Goal: Task Accomplishment & Management: Complete application form

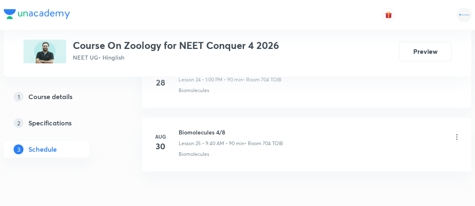
scroll to position [2037, 0]
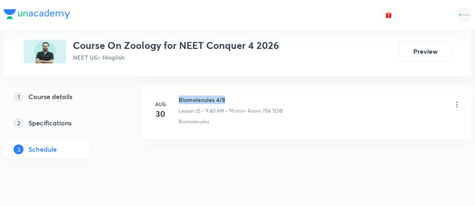
drag, startPoint x: 178, startPoint y: 89, endPoint x: 225, endPoint y: 90, distance: 46.1
click at [225, 95] on h6 "Biomolecules 4/8" at bounding box center [230, 99] width 104 height 9
copy h6 "Biomolecules 4/8"
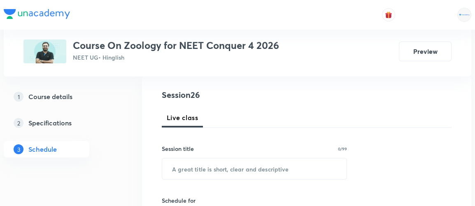
scroll to position [92, 0]
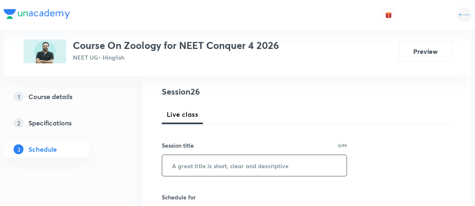
click at [225, 160] on input "text" at bounding box center [254, 165] width 184 height 21
paste input "Biomolecules 4/8"
click at [218, 166] on input "Biomolecules 4/8" at bounding box center [254, 165] width 184 height 21
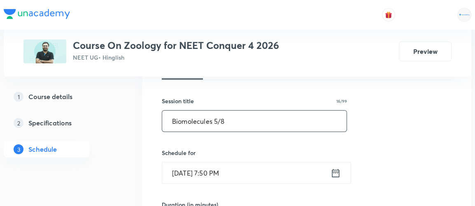
scroll to position [137, 0]
type input "Biomolecules 5/8"
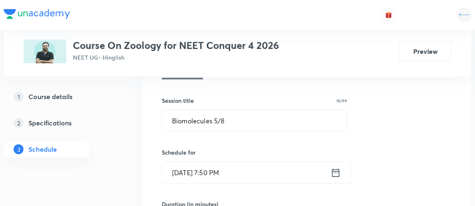
click at [336, 173] on icon at bounding box center [335, 173] width 10 height 12
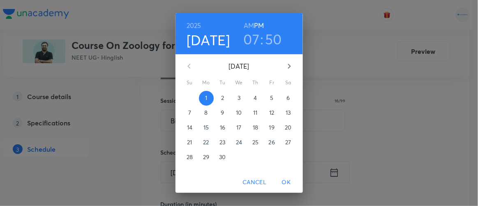
click at [221, 99] on p "2" at bounding box center [222, 98] width 3 height 8
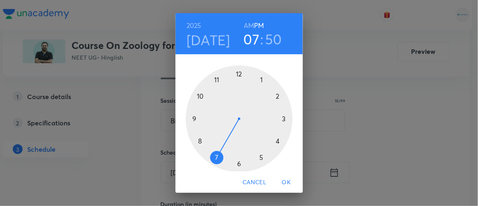
click at [248, 27] on h6 "AM" at bounding box center [249, 26] width 10 height 12
click at [192, 118] on div at bounding box center [239, 118] width 107 height 107
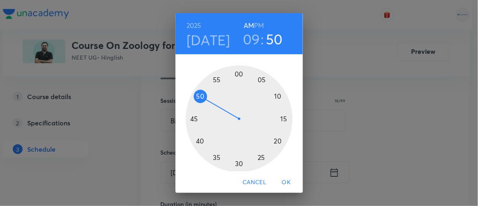
click at [196, 141] on div at bounding box center [239, 118] width 107 height 107
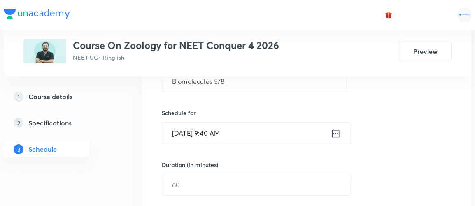
scroll to position [178, 0]
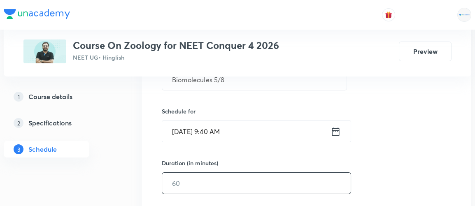
click at [235, 179] on input "text" at bounding box center [256, 183] width 188 height 21
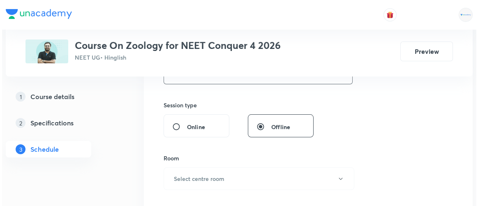
scroll to position [288, 0]
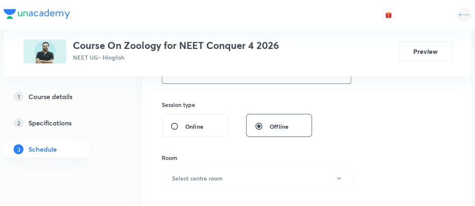
type input "90"
click at [221, 181] on button "Select centre room" at bounding box center [257, 178] width 191 height 23
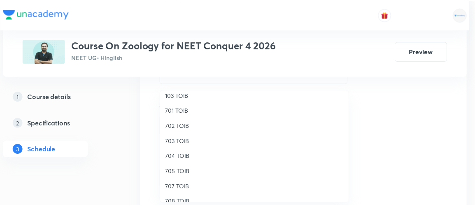
scroll to position [76, 0]
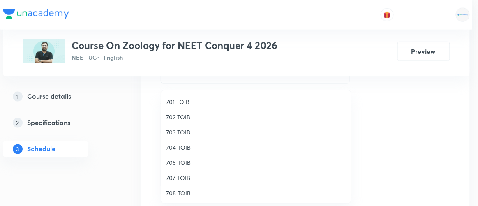
click at [181, 147] on span "704 TOIB" at bounding box center [256, 147] width 180 height 9
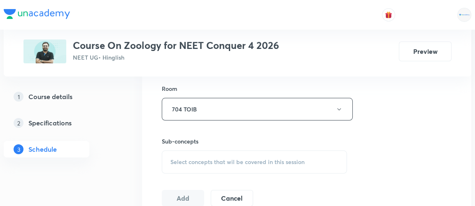
scroll to position [361, 0]
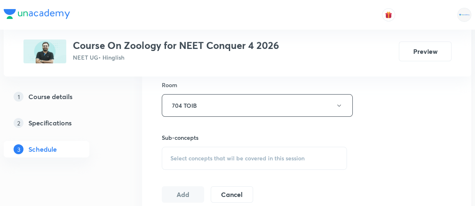
click at [218, 157] on span "Select concepts that wil be covered in this session" at bounding box center [237, 158] width 134 height 7
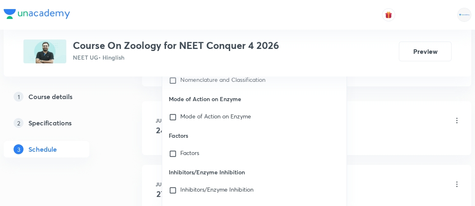
scroll to position [15665, 0]
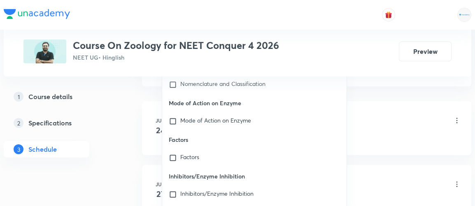
type input "biomolecules"
click at [228, 149] on div "Factors" at bounding box center [254, 158] width 184 height 18
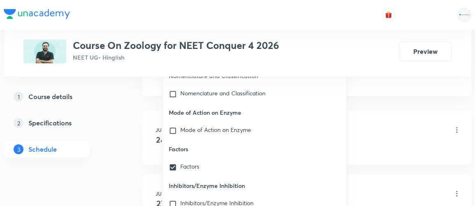
click at [228, 158] on div "Factors" at bounding box center [254, 167] width 184 height 18
checkbox input "false"
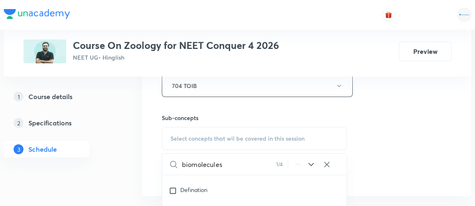
scroll to position [380, 0]
click at [311, 163] on icon at bounding box center [311, 165] width 10 height 10
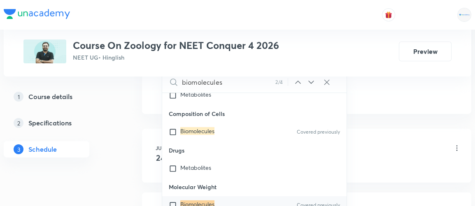
scroll to position [463, 0]
click at [174, 201] on input "checkbox" at bounding box center [175, 205] width 12 height 8
checkbox input "true"
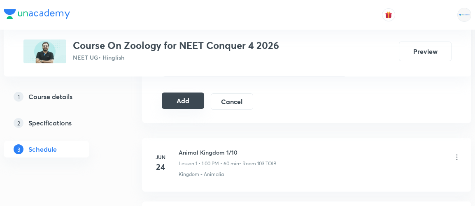
click at [180, 100] on button "Add" at bounding box center [183, 101] width 42 height 16
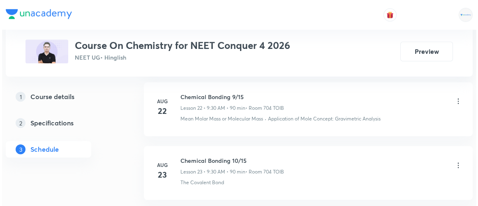
scroll to position [2299, 0]
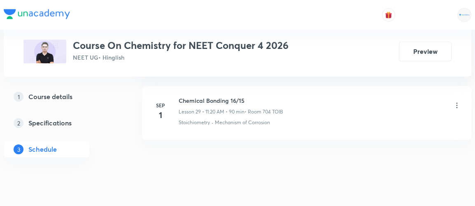
click at [456, 102] on icon at bounding box center [456, 104] width 1 height 5
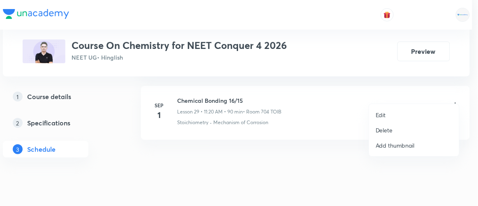
click at [380, 116] on p "Edit" at bounding box center [381, 115] width 10 height 9
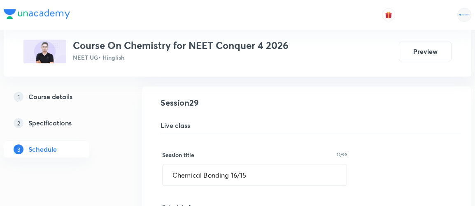
scroll to position [1875, 0]
drag, startPoint x: 171, startPoint y: 166, endPoint x: 250, endPoint y: 163, distance: 78.2
click at [250, 165] on input "Chemical Bonding 16/15" at bounding box center [254, 175] width 184 height 21
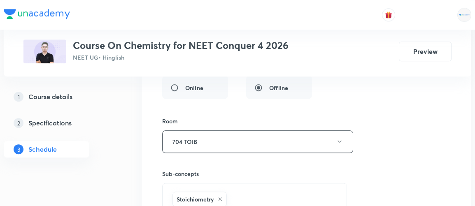
scroll to position [2255, 0]
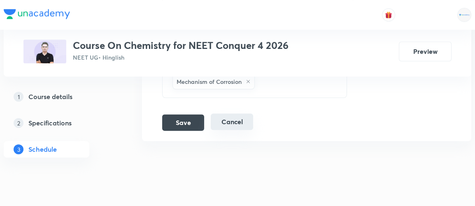
click at [236, 113] on button "Cancel" at bounding box center [232, 121] width 42 height 16
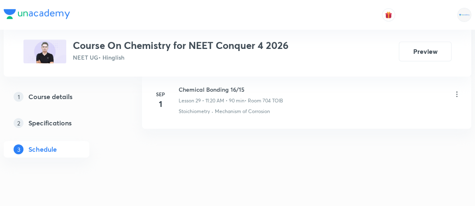
scroll to position [1923, 0]
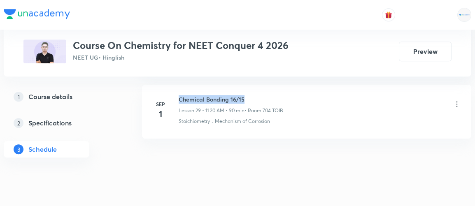
drag, startPoint x: 178, startPoint y: 89, endPoint x: 255, endPoint y: 88, distance: 76.5
click at [255, 95] on h6 "Chemical Bonding 16/15" at bounding box center [230, 99] width 104 height 9
copy h6 "Chemical Bonding 16/15"
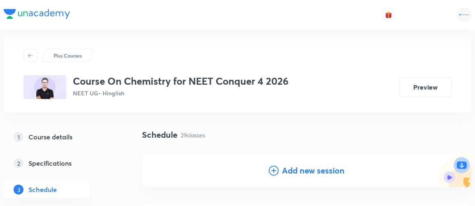
scroll to position [12, 0]
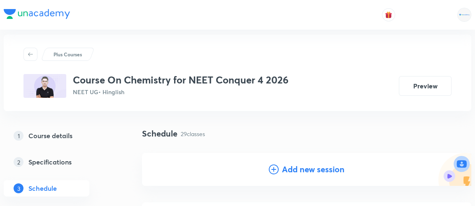
click at [299, 170] on h4 "Add new session" at bounding box center [313, 169] width 63 height 12
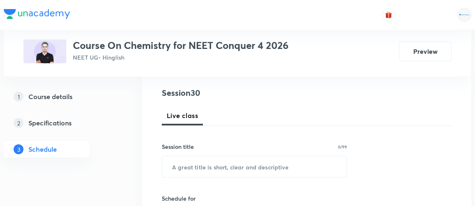
scroll to position [93, 0]
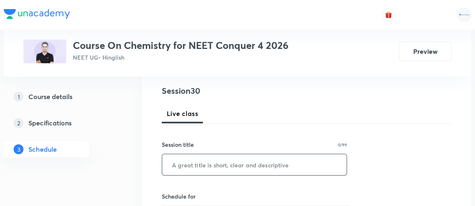
click at [190, 167] on input "text" at bounding box center [254, 164] width 184 height 21
paste input "Chemical Bonding 16/15"
click at [235, 164] on input "Chemical Bonding 16/15" at bounding box center [254, 164] width 184 height 21
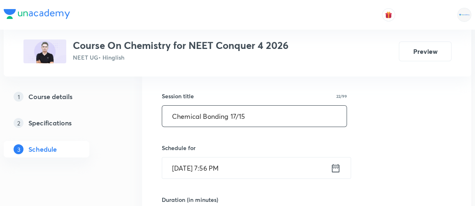
scroll to position [144, 0]
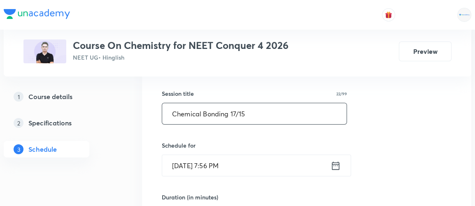
type input "Chemical Bonding 17/15"
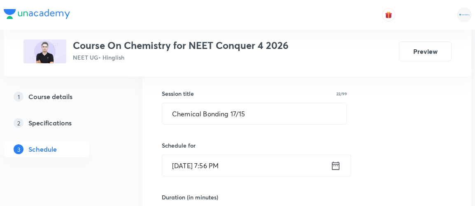
click at [335, 166] on icon at bounding box center [335, 166] width 10 height 12
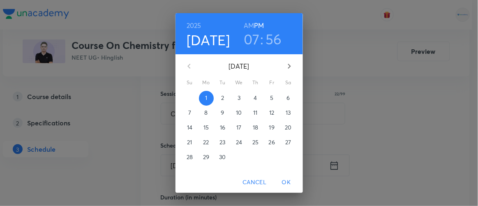
click at [221, 97] on p "2" at bounding box center [222, 98] width 3 height 8
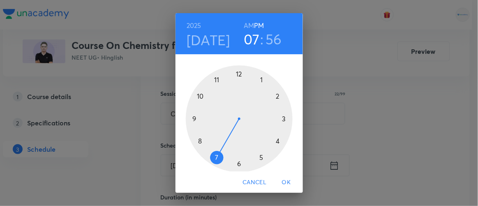
click at [245, 28] on h6 "AM" at bounding box center [249, 26] width 10 height 12
click at [213, 79] on div at bounding box center [239, 118] width 107 height 107
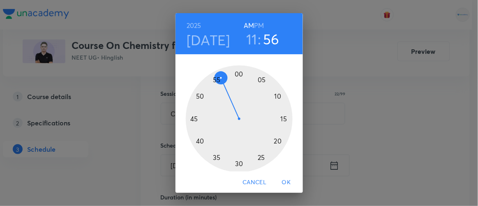
click at [275, 141] on div at bounding box center [239, 118] width 107 height 107
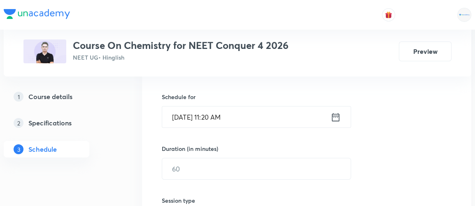
scroll to position [192, 0]
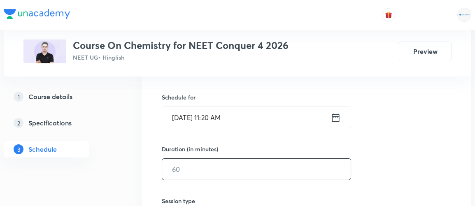
click at [196, 167] on input "text" at bounding box center [256, 169] width 188 height 21
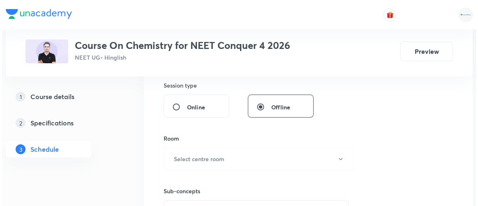
scroll to position [313, 0]
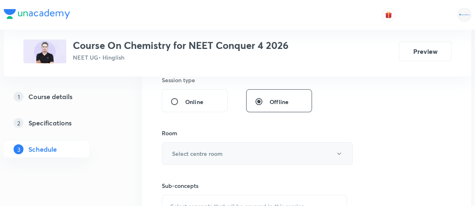
type input "90"
click at [197, 156] on button "Select centre room" at bounding box center [257, 153] width 191 height 23
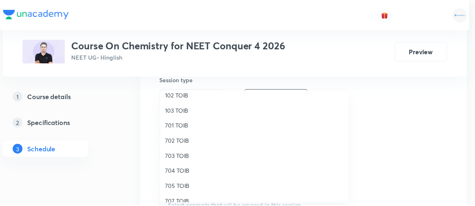
scroll to position [53, 0]
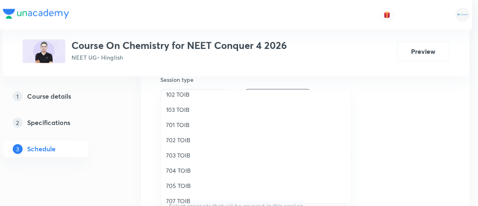
click at [173, 172] on span "704 TOIB" at bounding box center [256, 170] width 180 height 9
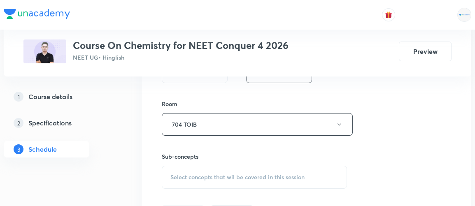
scroll to position [342, 0]
click at [227, 177] on span "Select concepts that wil be covered in this session" at bounding box center [237, 177] width 134 height 7
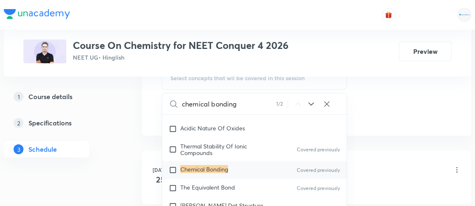
scroll to position [3936, 0]
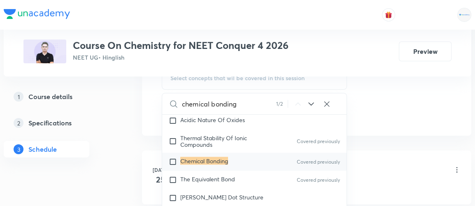
type input "chemical bonding"
click at [174, 162] on input "checkbox" at bounding box center [175, 161] width 12 height 8
checkbox input "true"
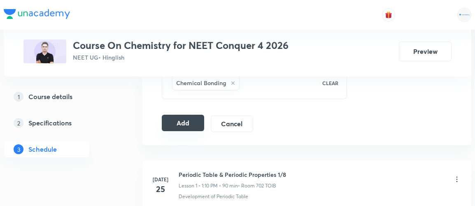
click at [185, 120] on button "Add" at bounding box center [183, 123] width 42 height 16
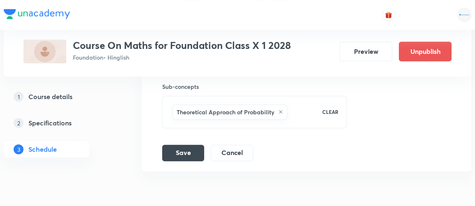
scroll to position [1692, 0]
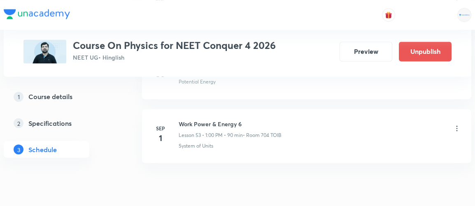
scroll to position [3816, 0]
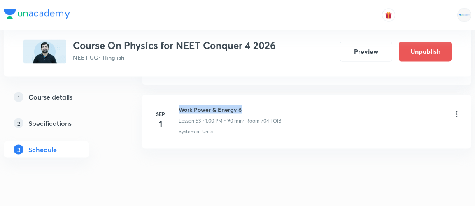
drag, startPoint x: 179, startPoint y: 89, endPoint x: 248, endPoint y: 89, distance: 69.1
click at [248, 105] on h6 "Work Power & Energy 6" at bounding box center [229, 109] width 103 height 9
copy h6 "Work Power & Energy 6"
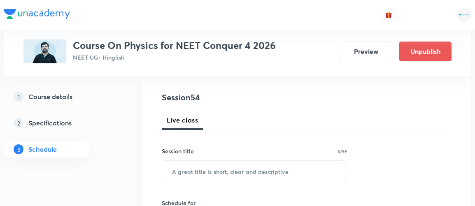
scroll to position [93, 0]
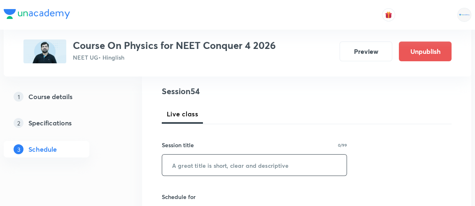
click at [197, 167] on input "text" at bounding box center [254, 165] width 184 height 21
paste input "Work Power & Energy 6"
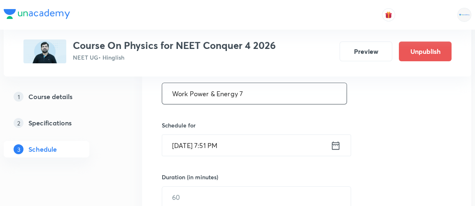
scroll to position [164, 0]
type input "Work Power & Energy 7"
click at [334, 144] on icon at bounding box center [335, 146] width 10 height 12
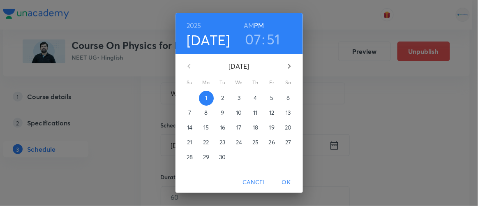
click at [221, 100] on p "2" at bounding box center [222, 98] width 3 height 8
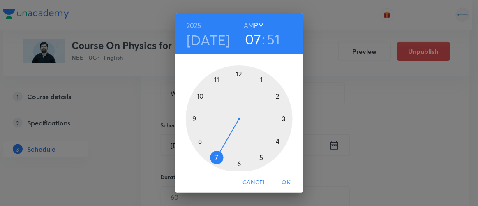
click at [247, 24] on h6 "AM" at bounding box center [249, 26] width 10 height 12
click at [198, 139] on div at bounding box center [239, 118] width 107 height 107
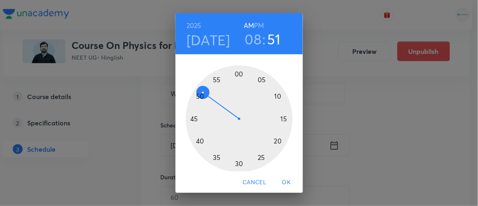
click at [236, 72] on div at bounding box center [239, 118] width 107 height 107
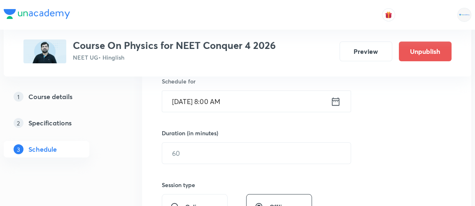
scroll to position [215, 0]
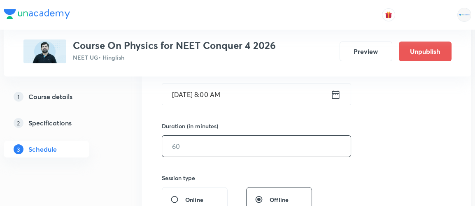
click at [186, 151] on input "text" at bounding box center [256, 146] width 188 height 21
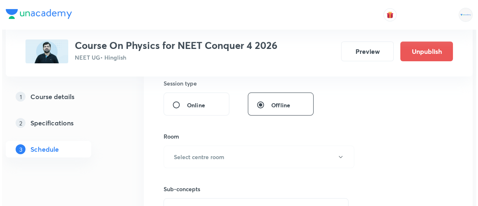
scroll to position [312, 0]
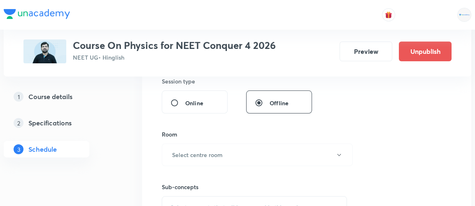
type input "90"
click at [186, 151] on h6 "Select centre room" at bounding box center [197, 154] width 51 height 9
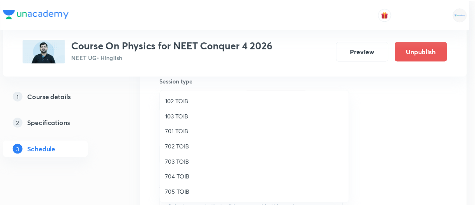
scroll to position [46, 0]
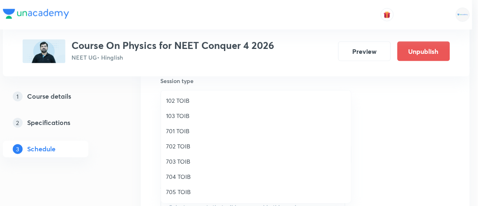
click at [177, 176] on span "704 TOIB" at bounding box center [256, 176] width 180 height 9
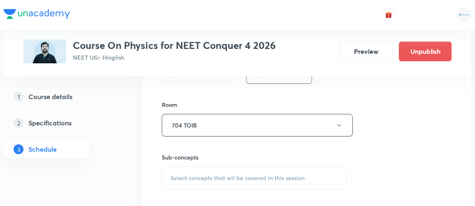
scroll to position [343, 0]
click at [194, 174] on span "Select concepts that wil be covered in this session" at bounding box center [237, 176] width 134 height 7
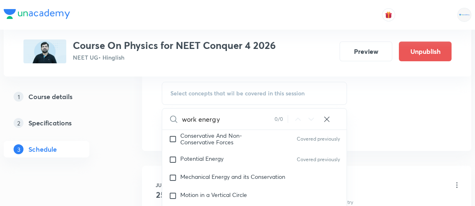
scroll to position [2193, 0]
type input "work energy"
click at [174, 173] on input "checkbox" at bounding box center [175, 177] width 12 height 8
checkbox input "true"
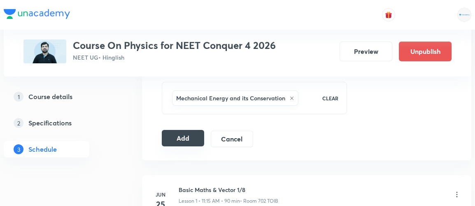
click at [188, 135] on button "Add" at bounding box center [183, 138] width 42 height 16
